Goal: Information Seeking & Learning: Find specific fact

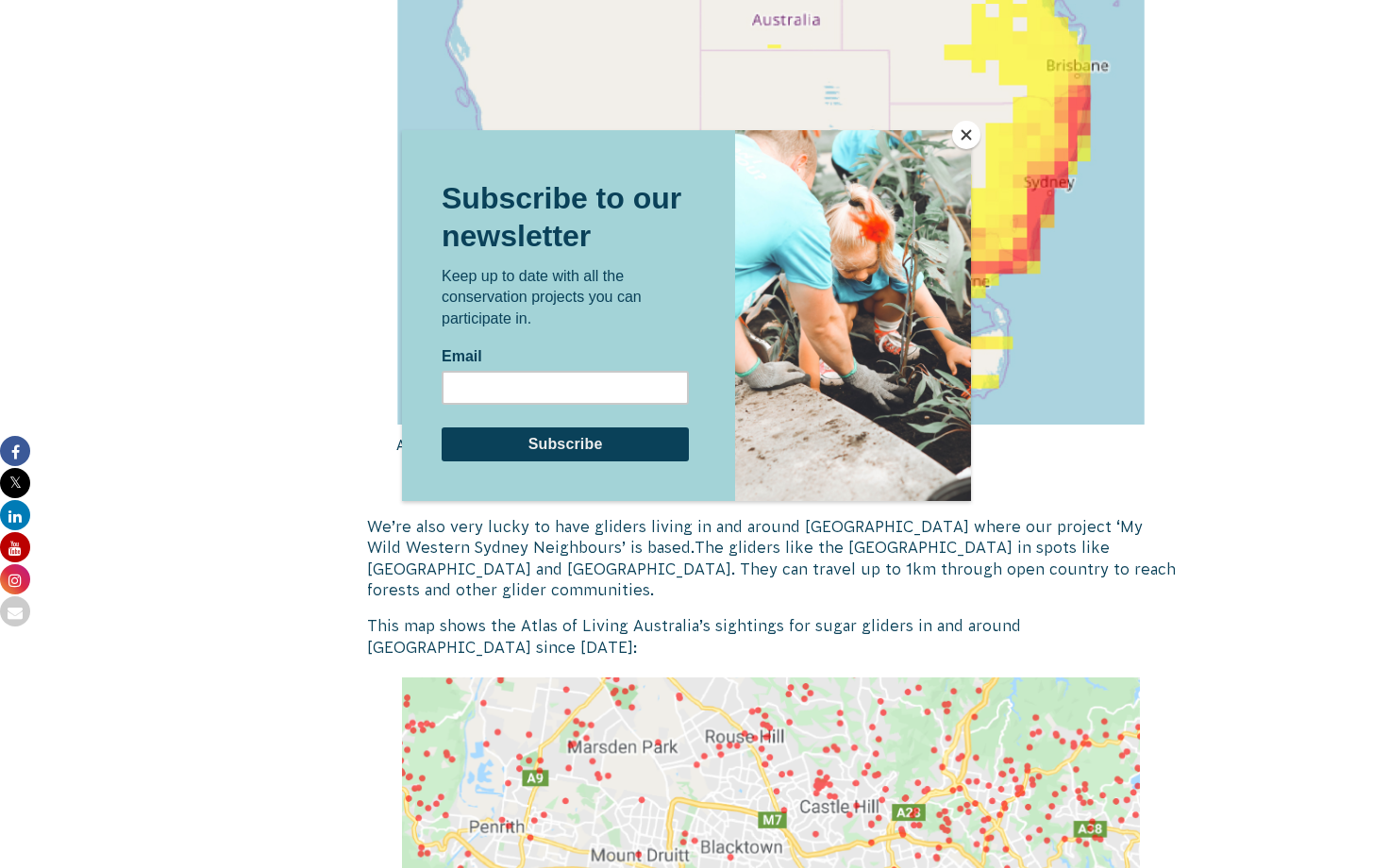
scroll to position [2765, 0]
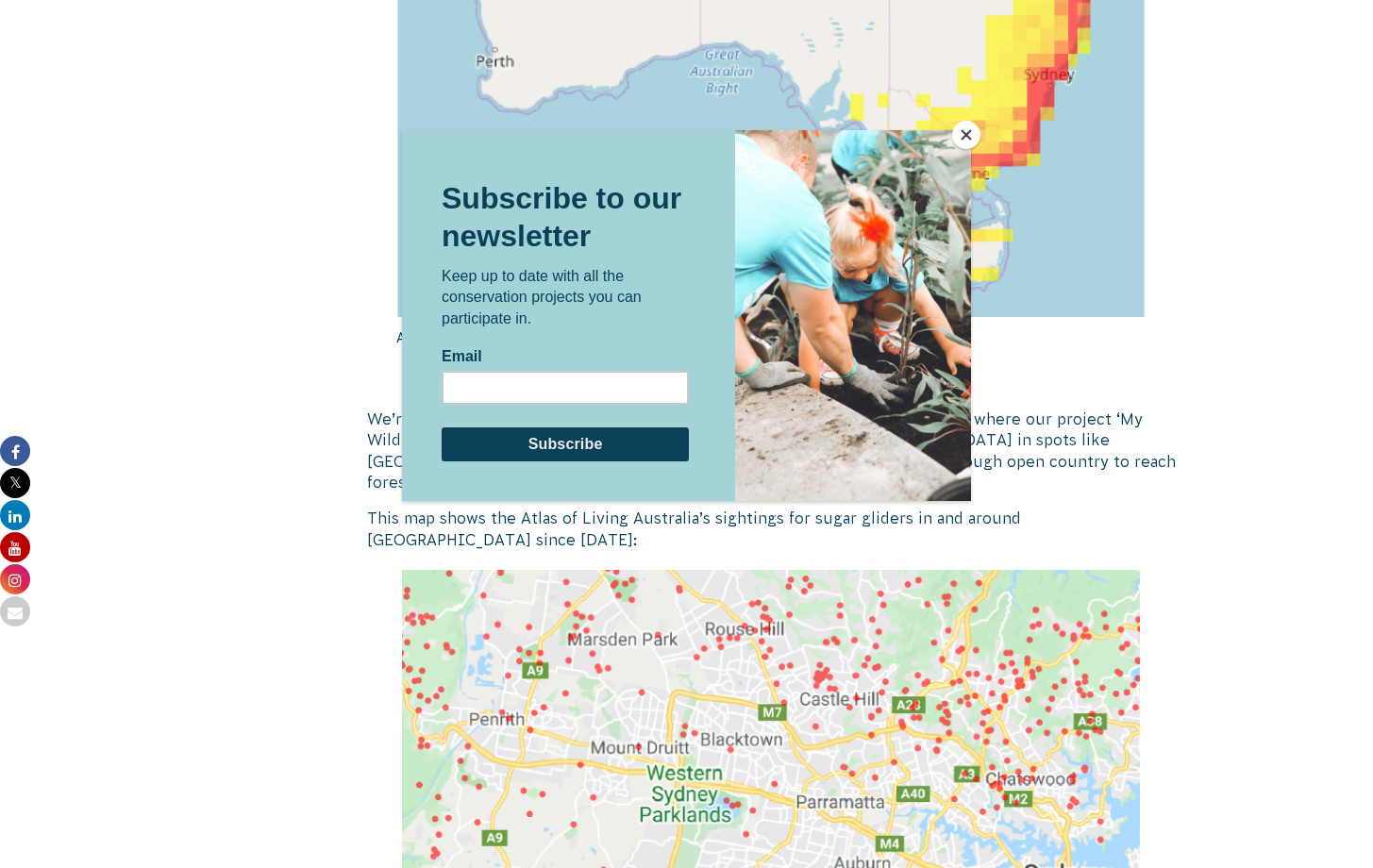
click at [958, 139] on button "Close" at bounding box center [965, 134] width 28 height 28
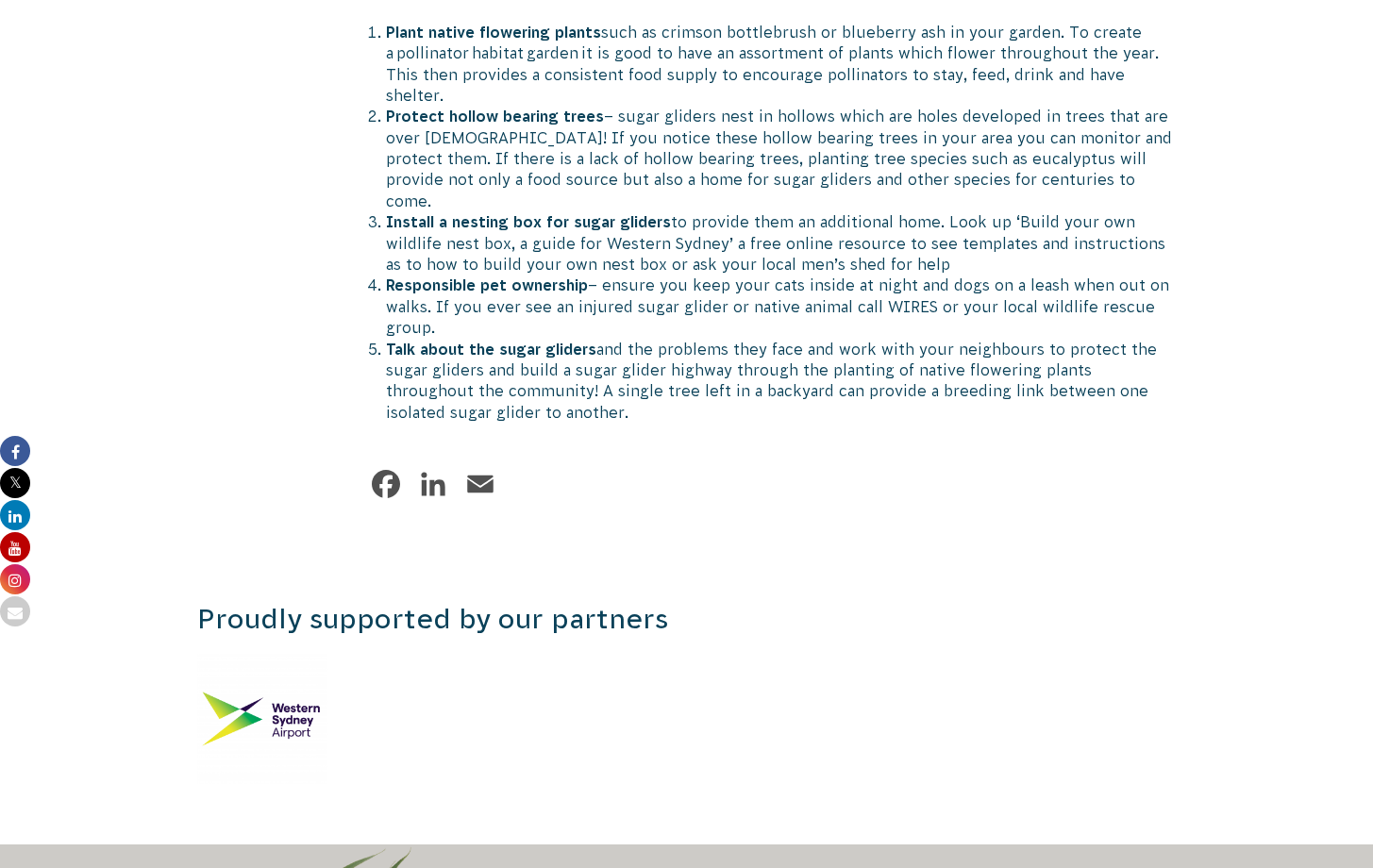
scroll to position [4044, 0]
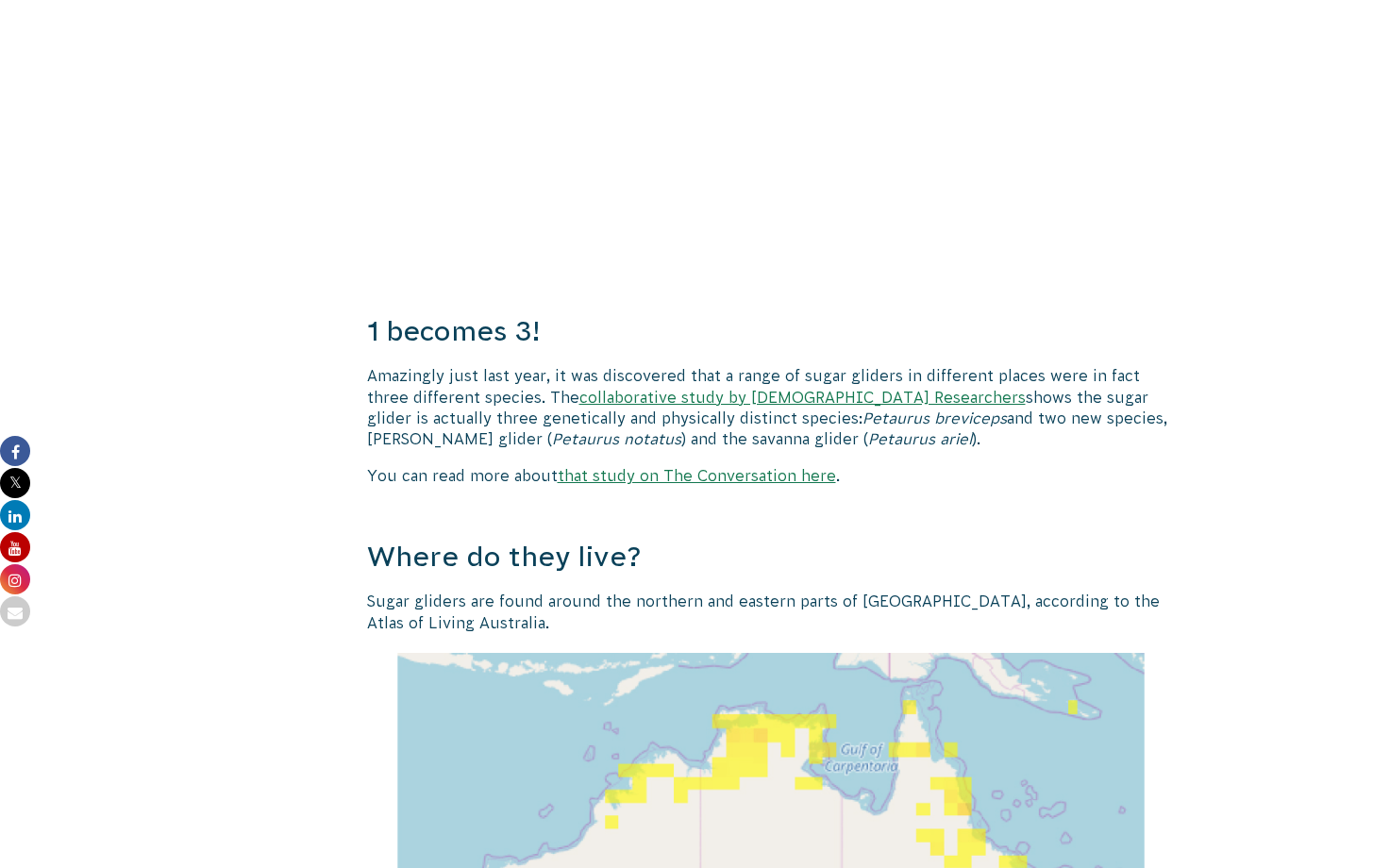
scroll to position [1728, 0]
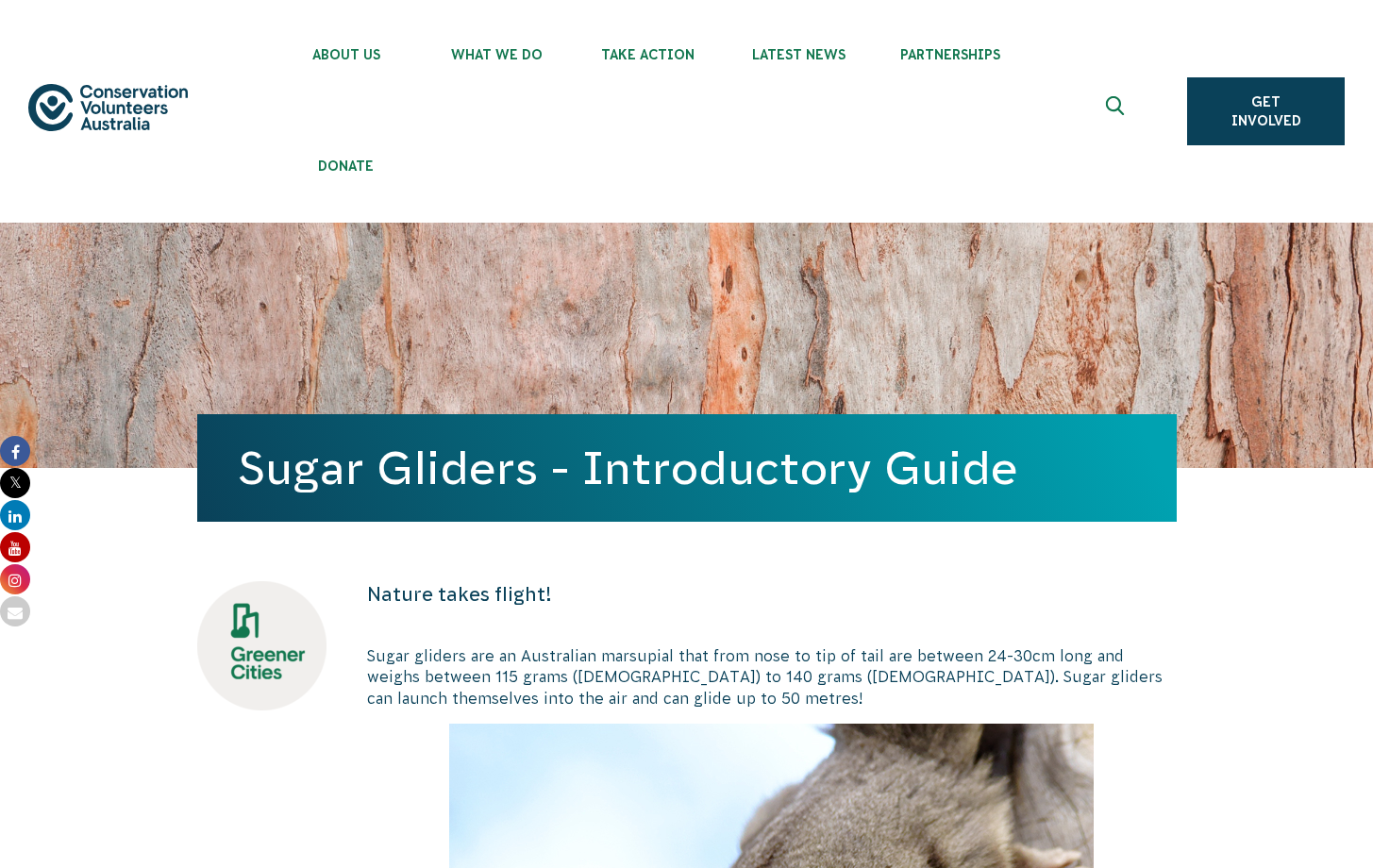
click at [1098, 108] on button at bounding box center [1117, 111] width 45 height 45
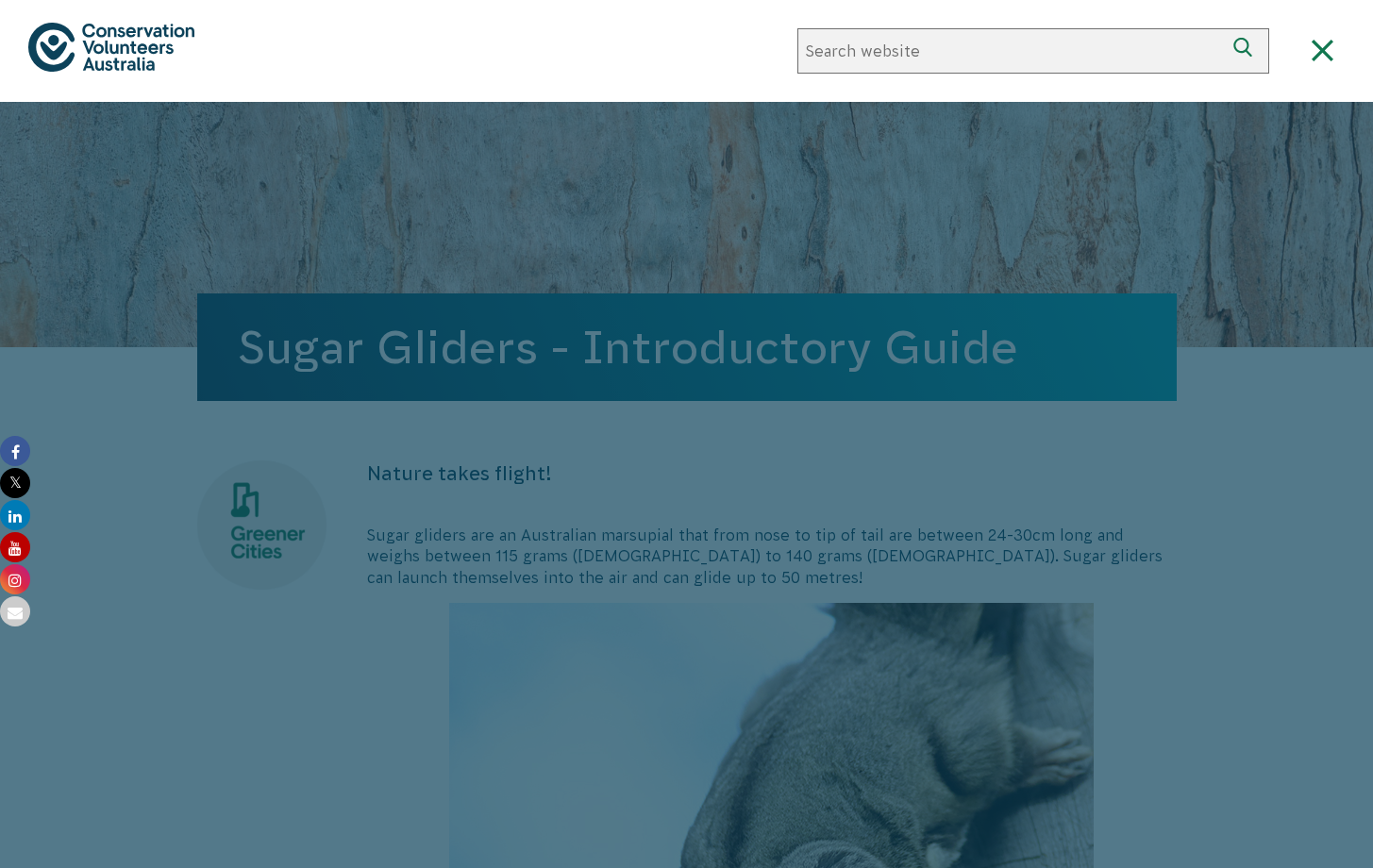
click at [1037, 302] on div at bounding box center [686, 536] width 1373 height 868
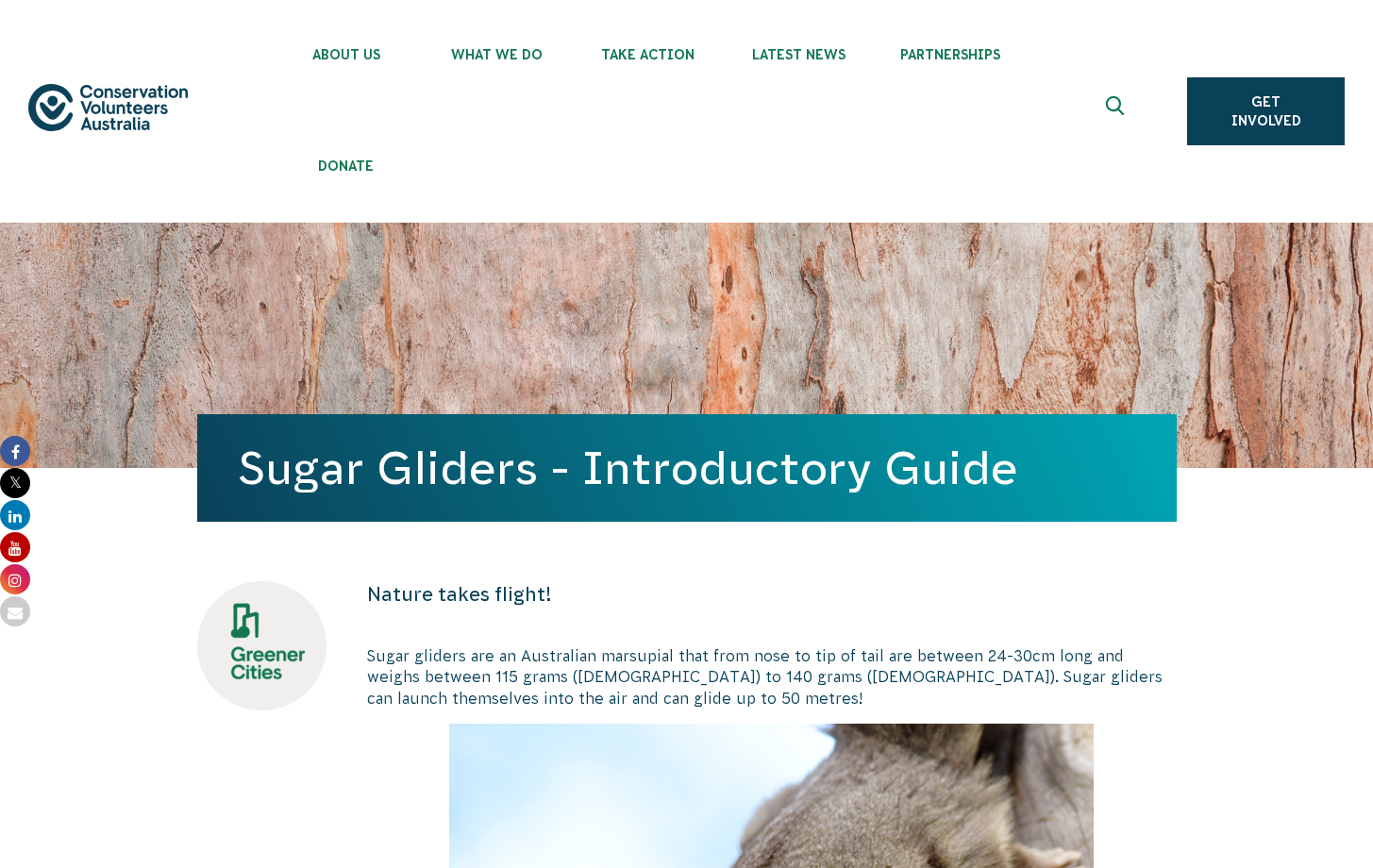
click at [1116, 99] on icon "Expand search box" at bounding box center [1118, 110] width 23 height 28
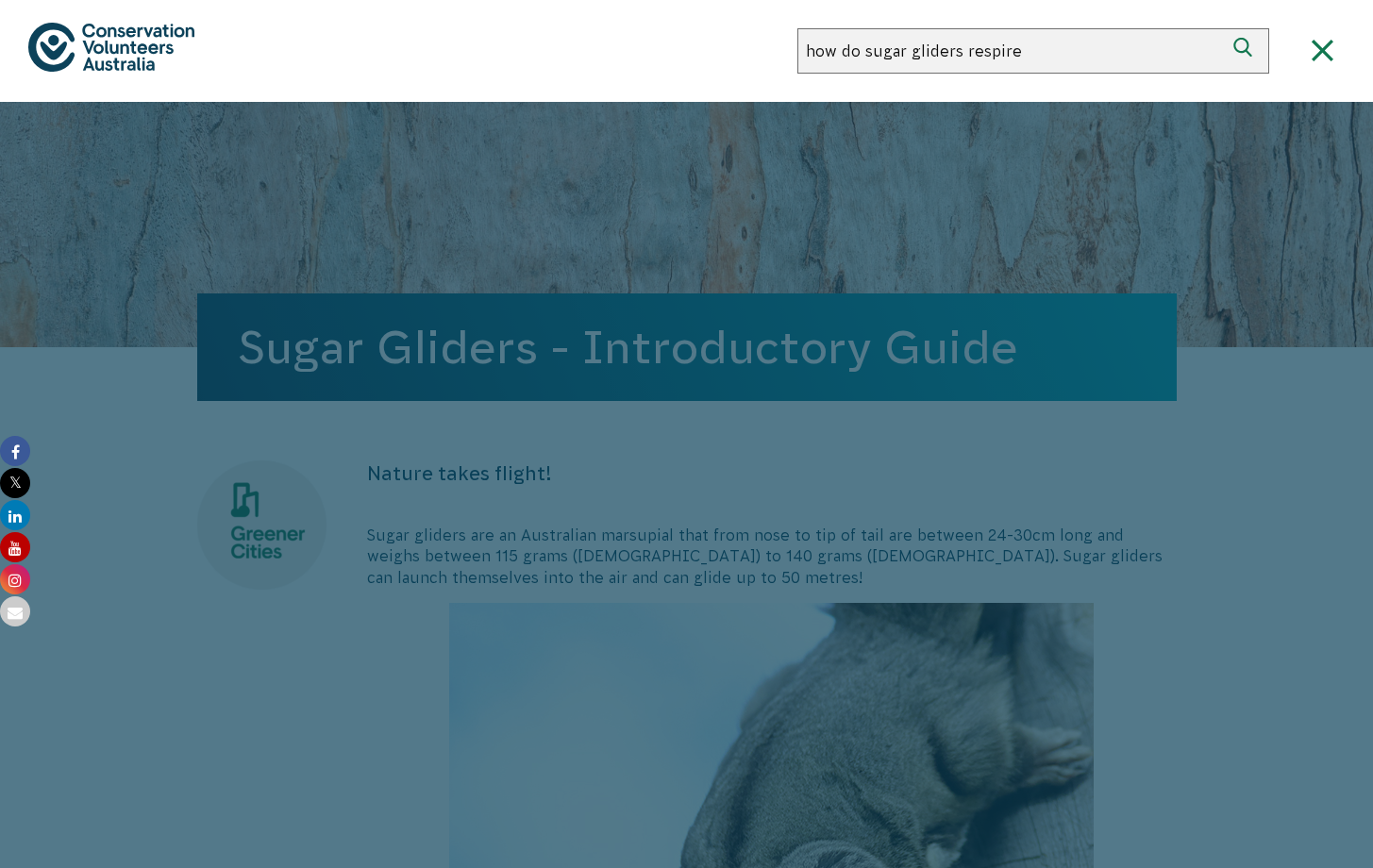
type input "how do sugar gliders respire"
click at [1225, 28] on button "Search" at bounding box center [1247, 50] width 45 height 45
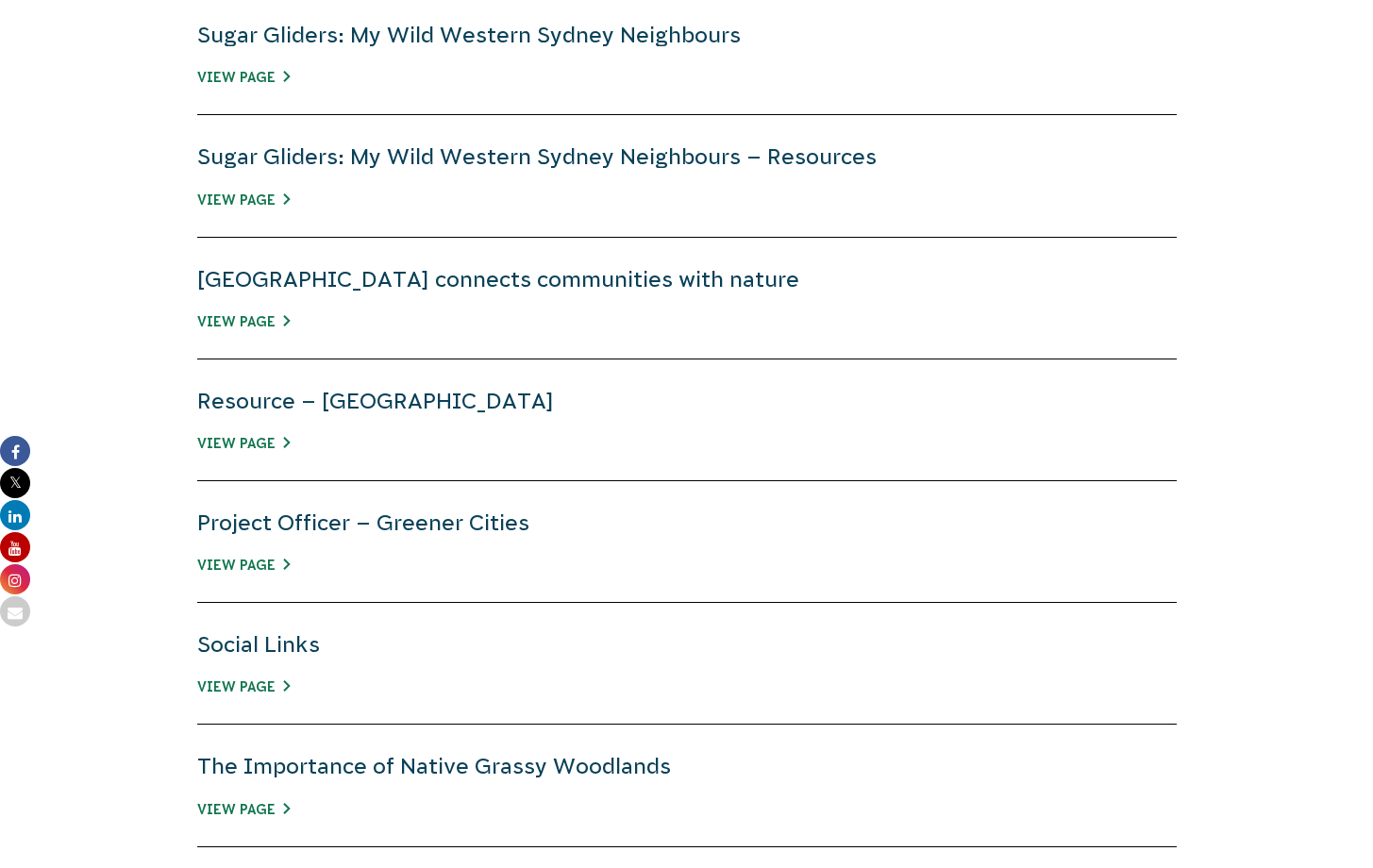
scroll to position [962, 0]
click at [270, 190] on div "Sugar Gliders: My Wild Western Sydney Neighbours – Resources View Page" at bounding box center [687, 176] width 980 height 121
click at [269, 197] on link "View Page" at bounding box center [244, 201] width 92 height 15
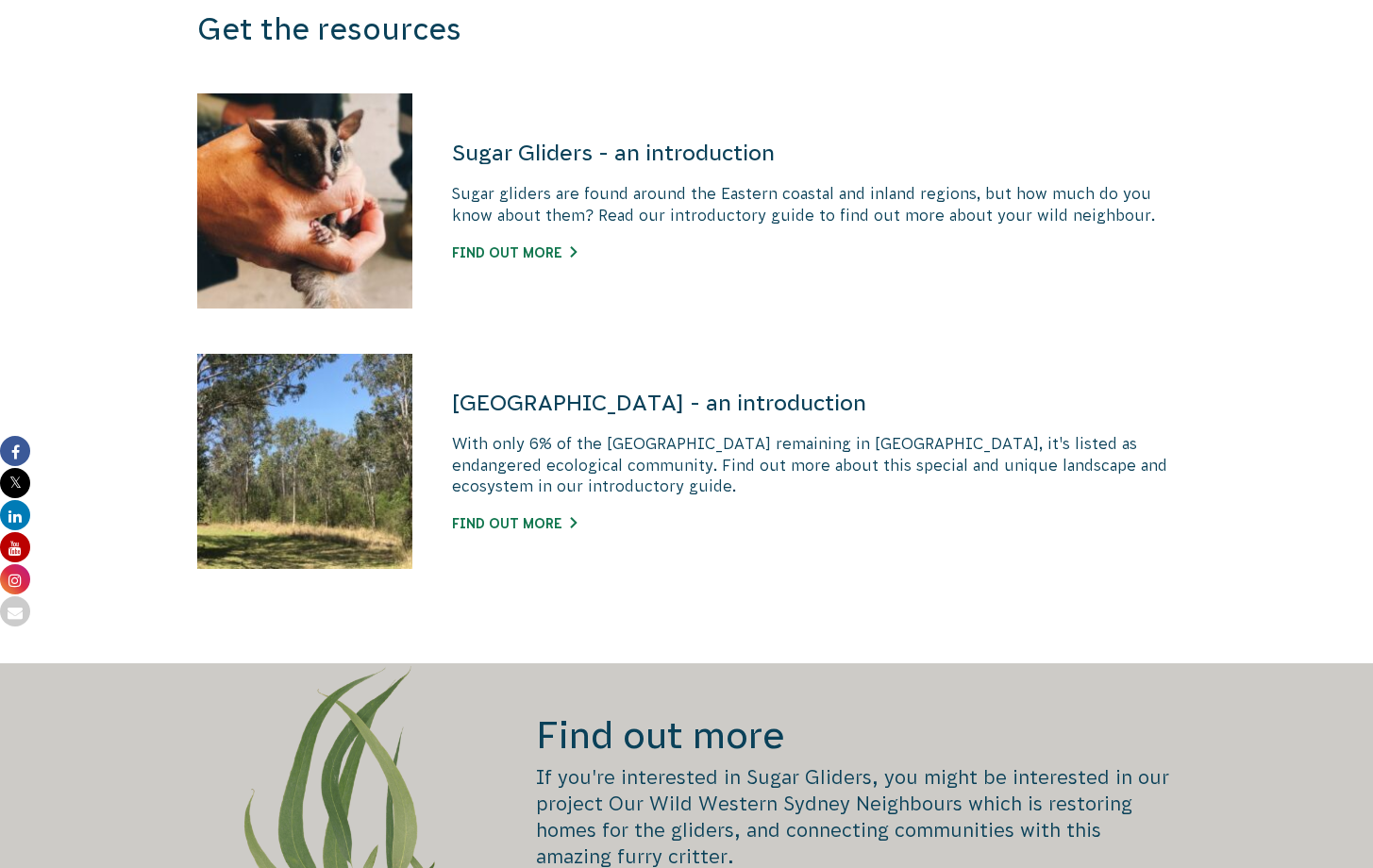
scroll to position [1061, 0]
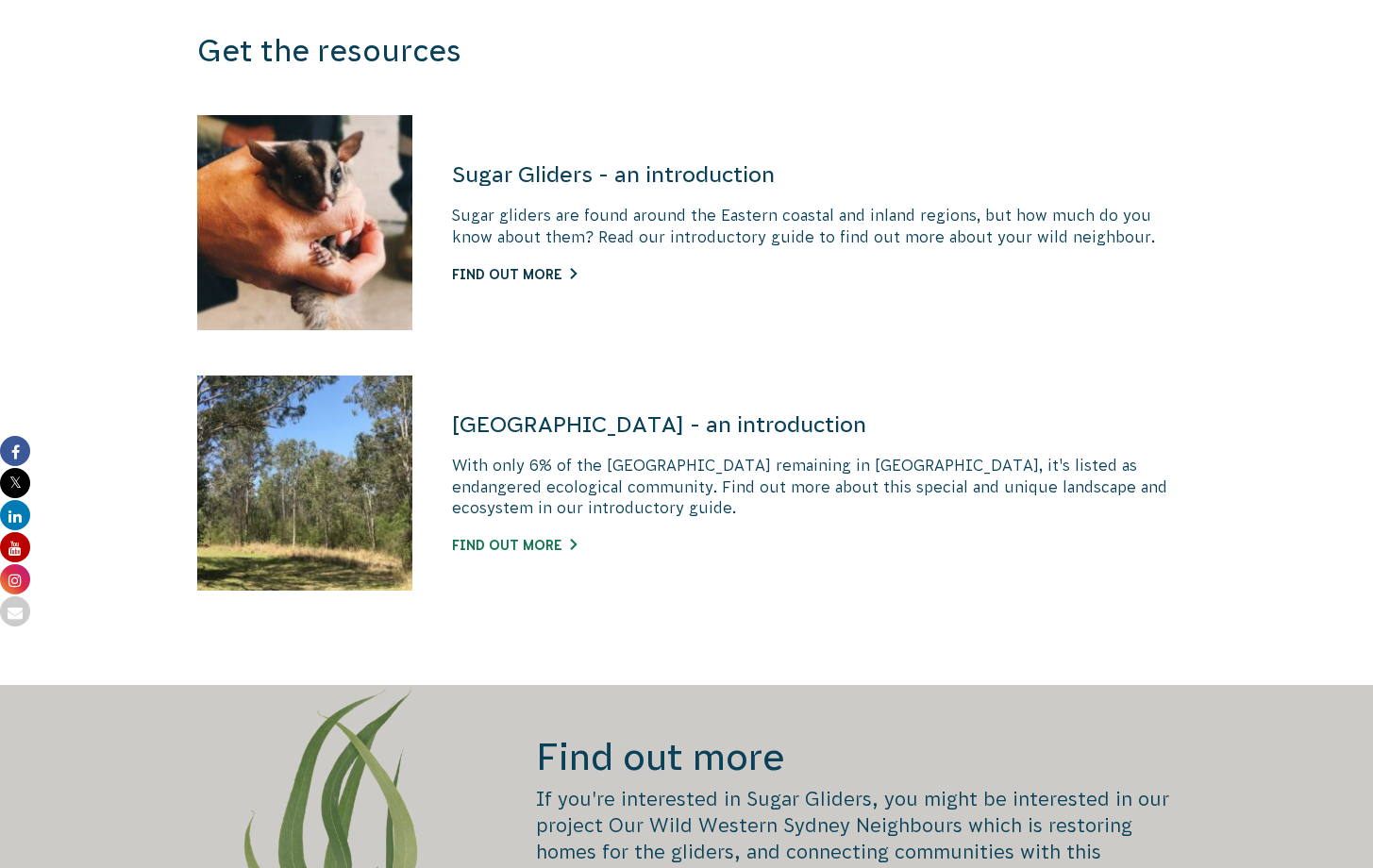
click at [521, 276] on link "Find out more" at bounding box center [514, 275] width 124 height 15
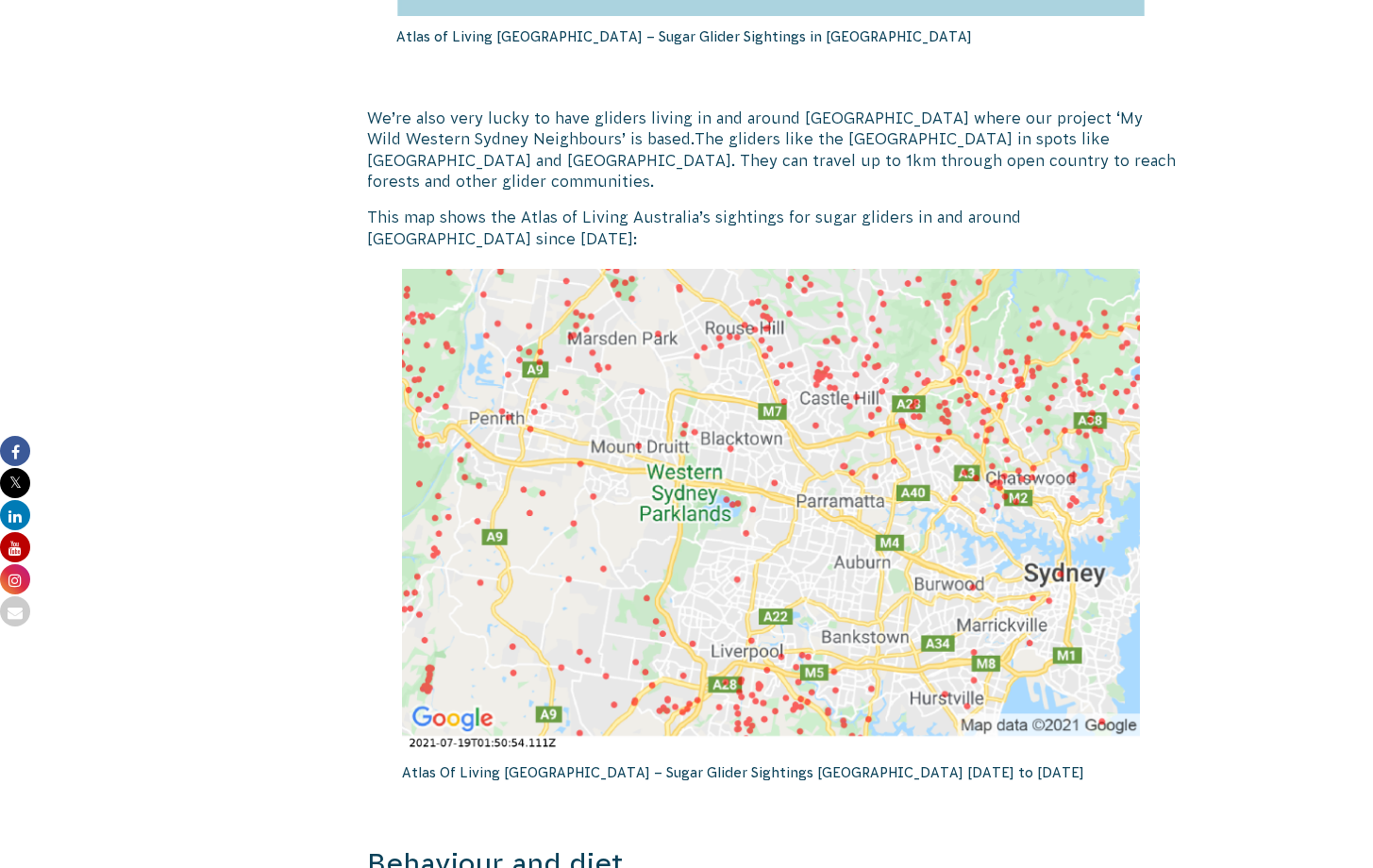
scroll to position [3075, 0]
